Goal: Information Seeking & Learning: Find specific fact

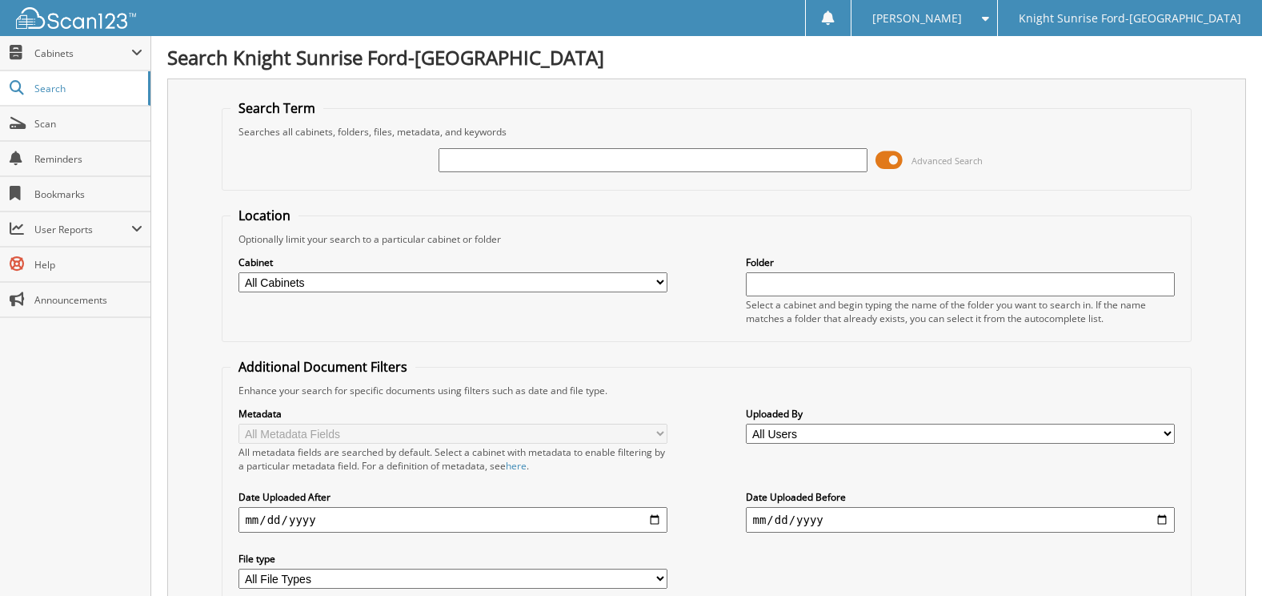
click at [586, 167] on input "text" at bounding box center [653, 160] width 428 height 24
type input "675514"
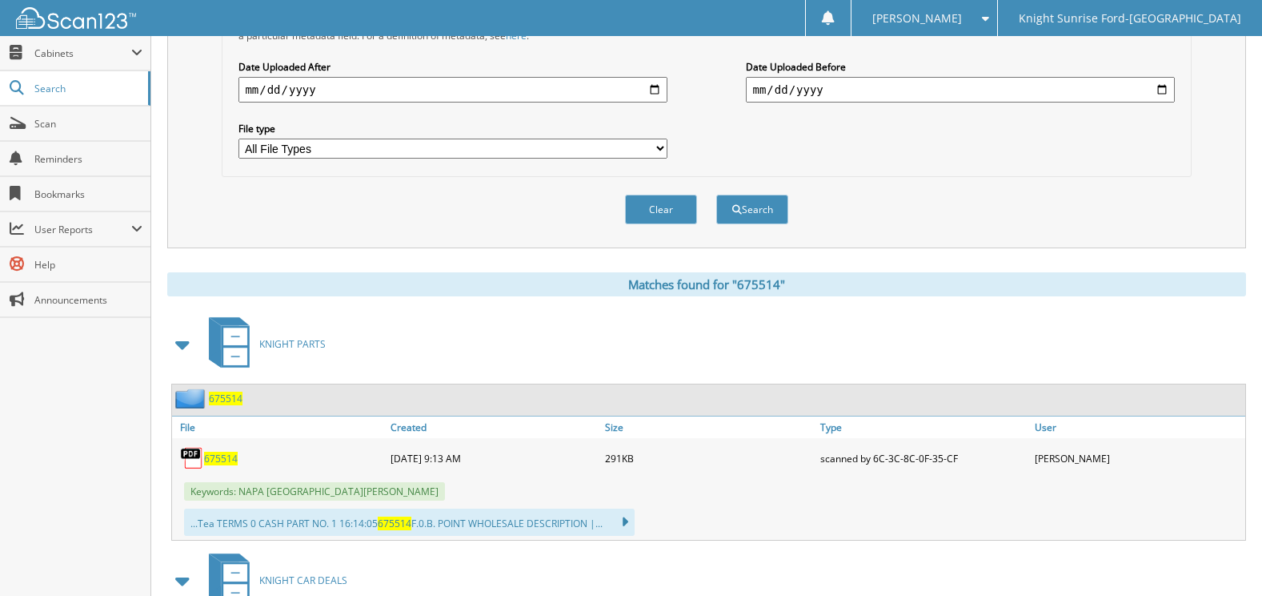
scroll to position [480, 0]
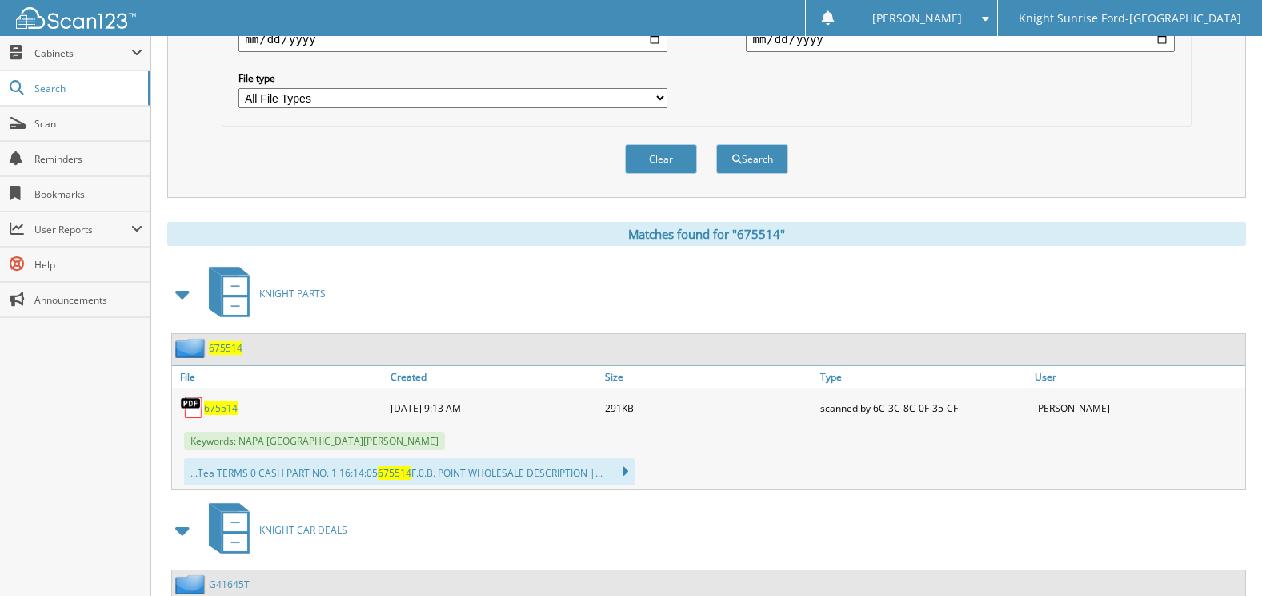
click at [222, 407] on span "675514" at bounding box center [221, 408] width 34 height 14
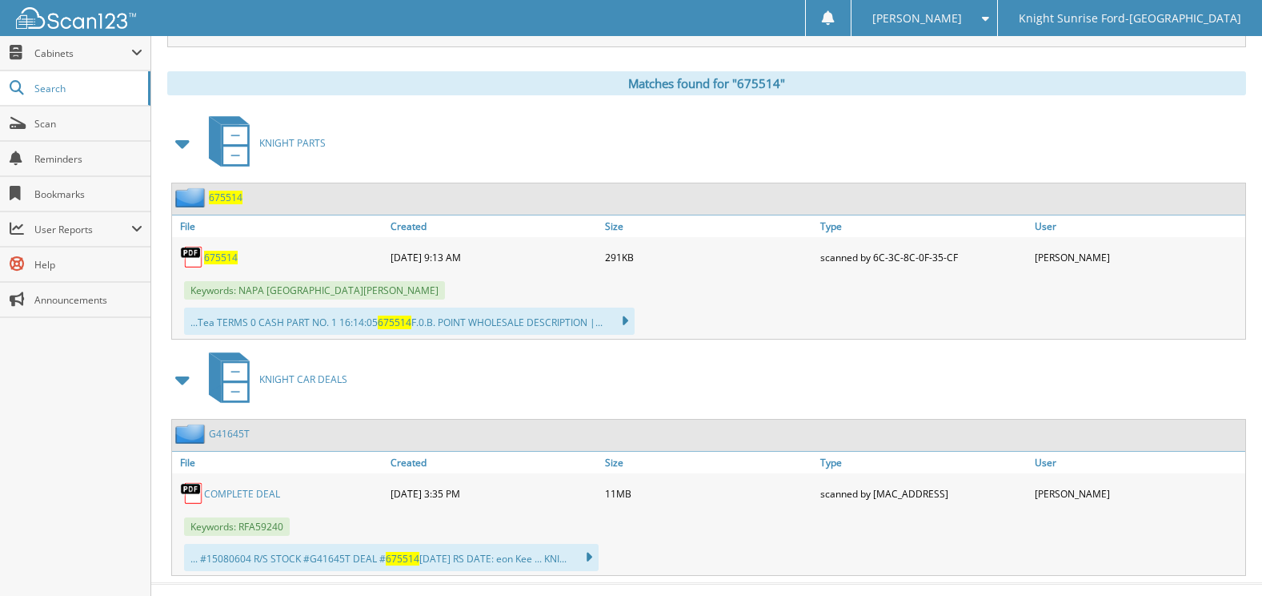
scroll to position [660, 0]
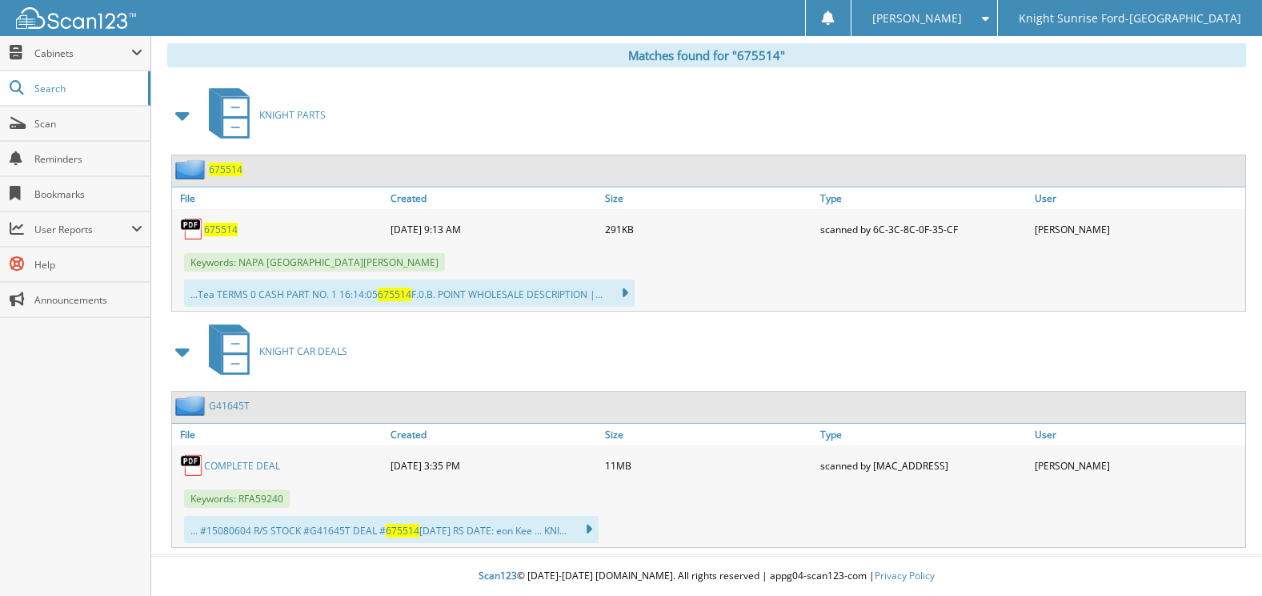
click at [259, 464] on link "COMPLETE DEAL" at bounding box center [242, 466] width 76 height 14
